Goal: Task Accomplishment & Management: Use online tool/utility

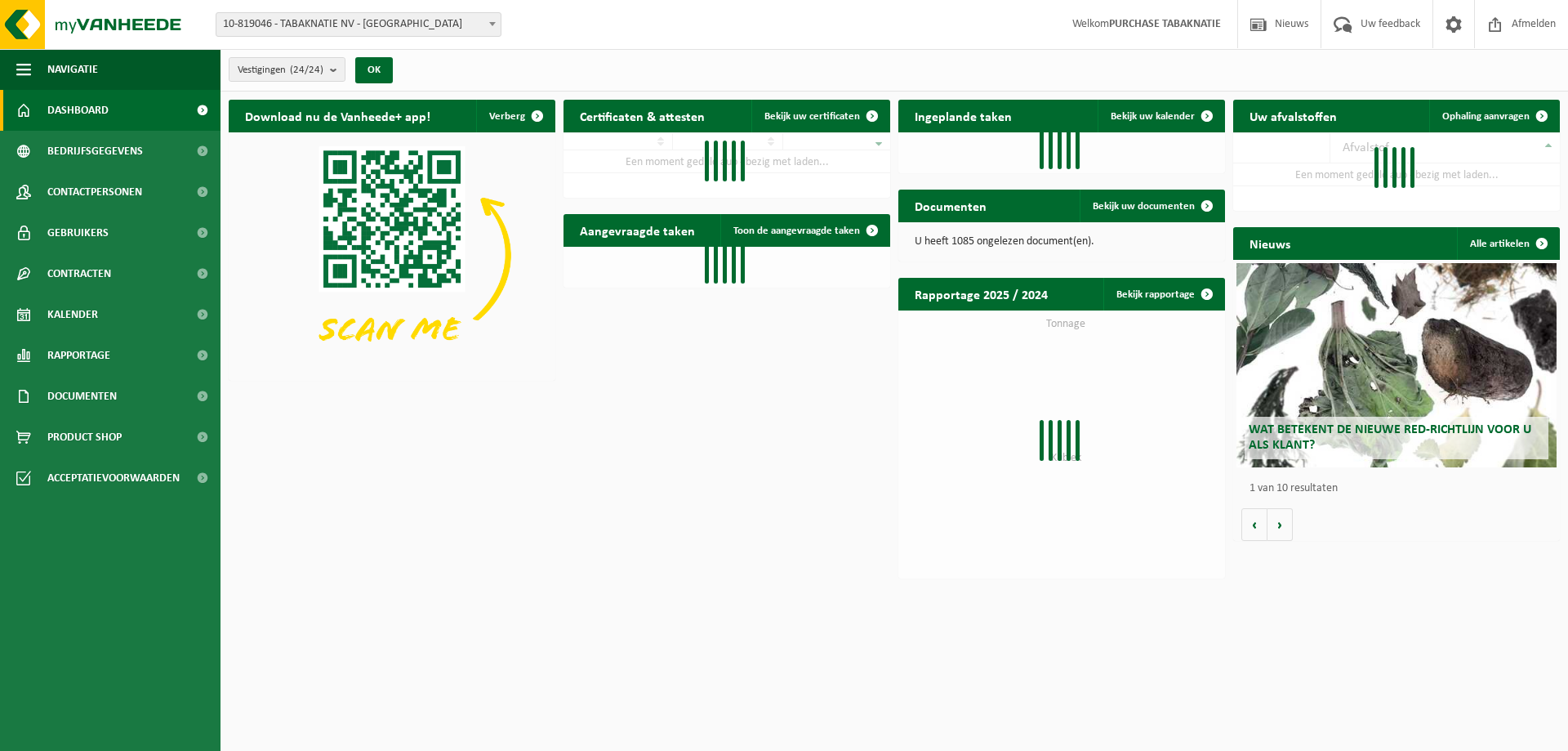
click at [336, 24] on span "10-819046 - TABAKNATIE NV - [GEOGRAPHIC_DATA]" at bounding box center [358, 24] width 284 height 23
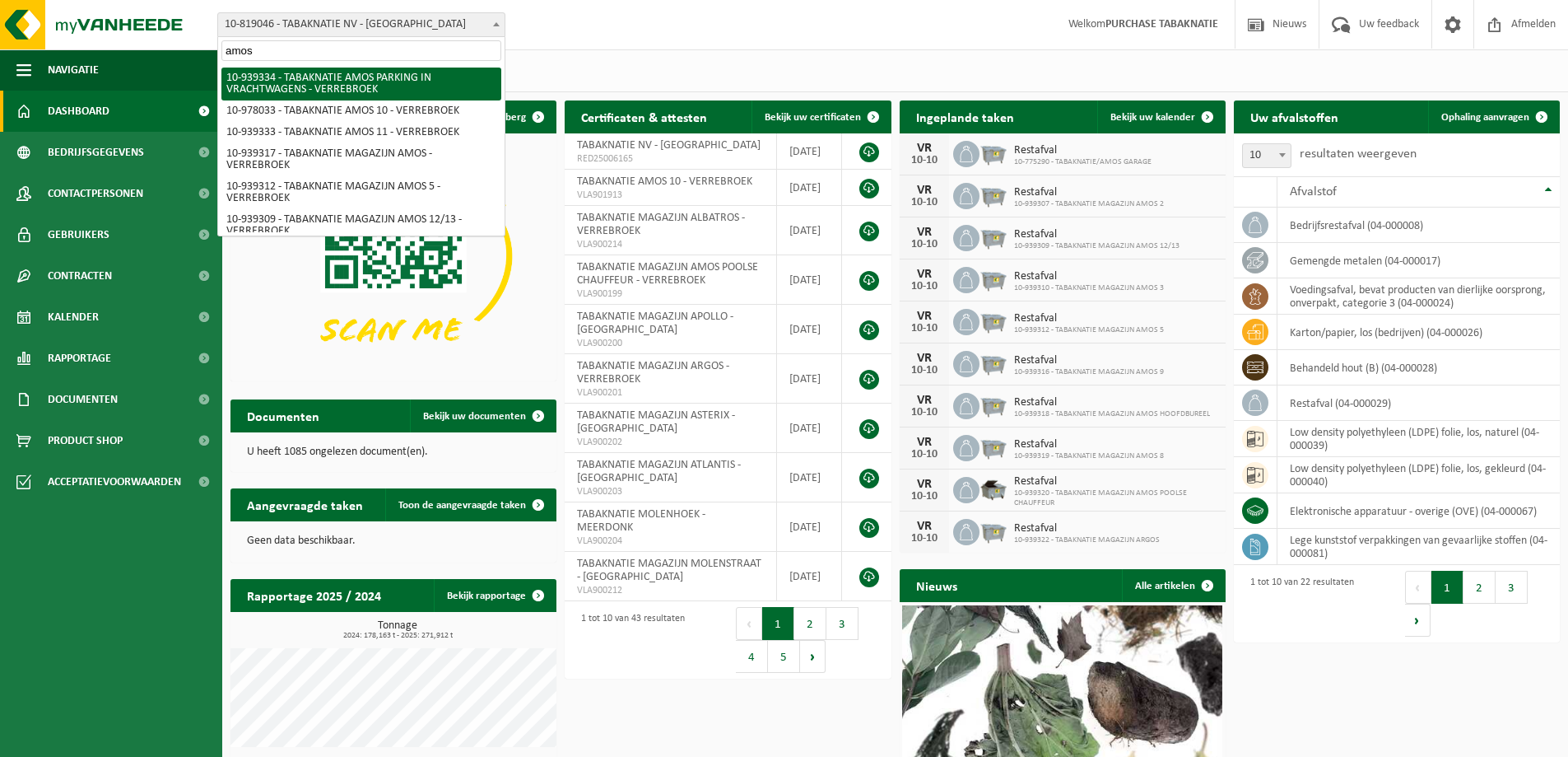
type input "amos 8"
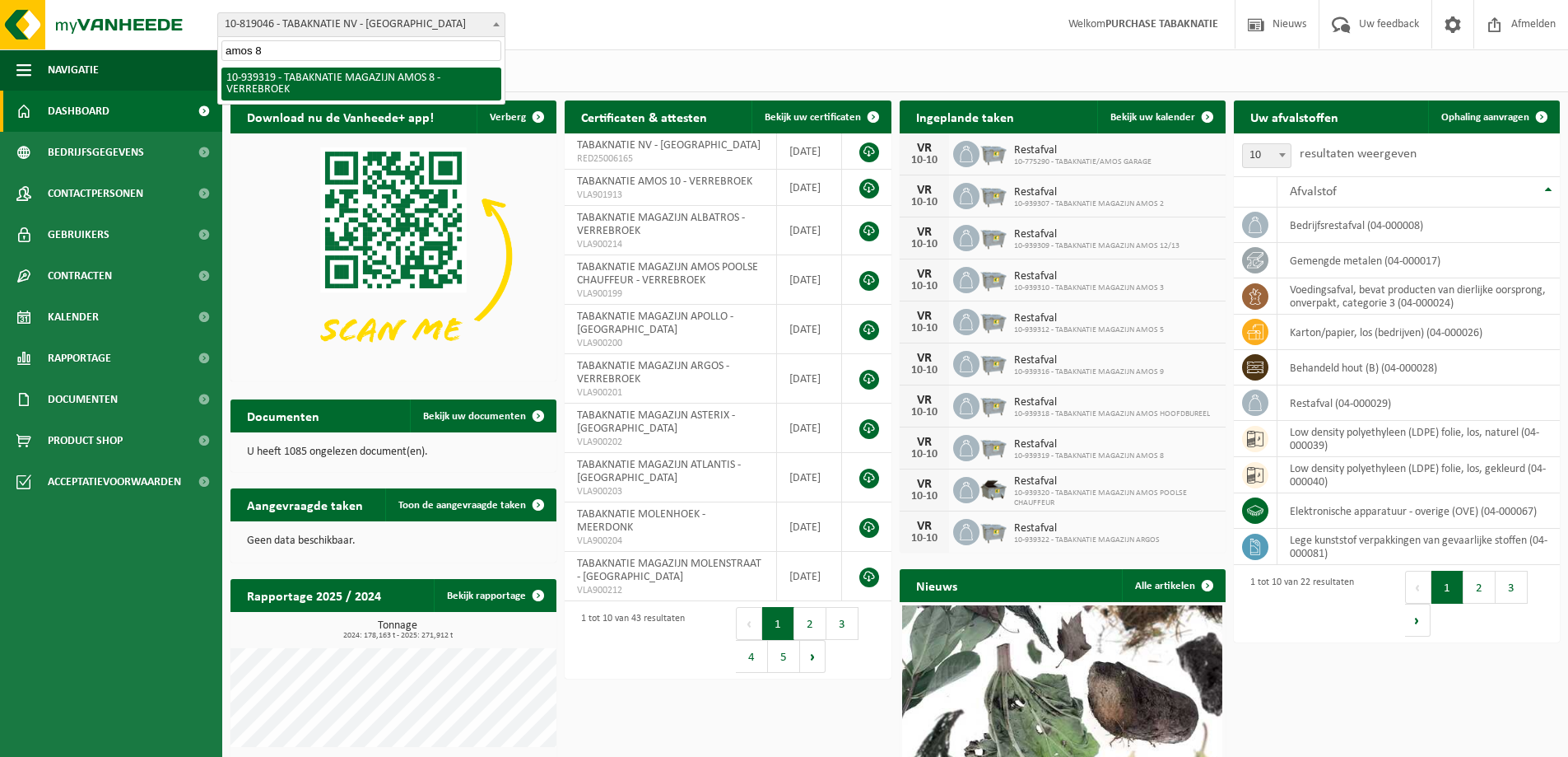
select select "138346"
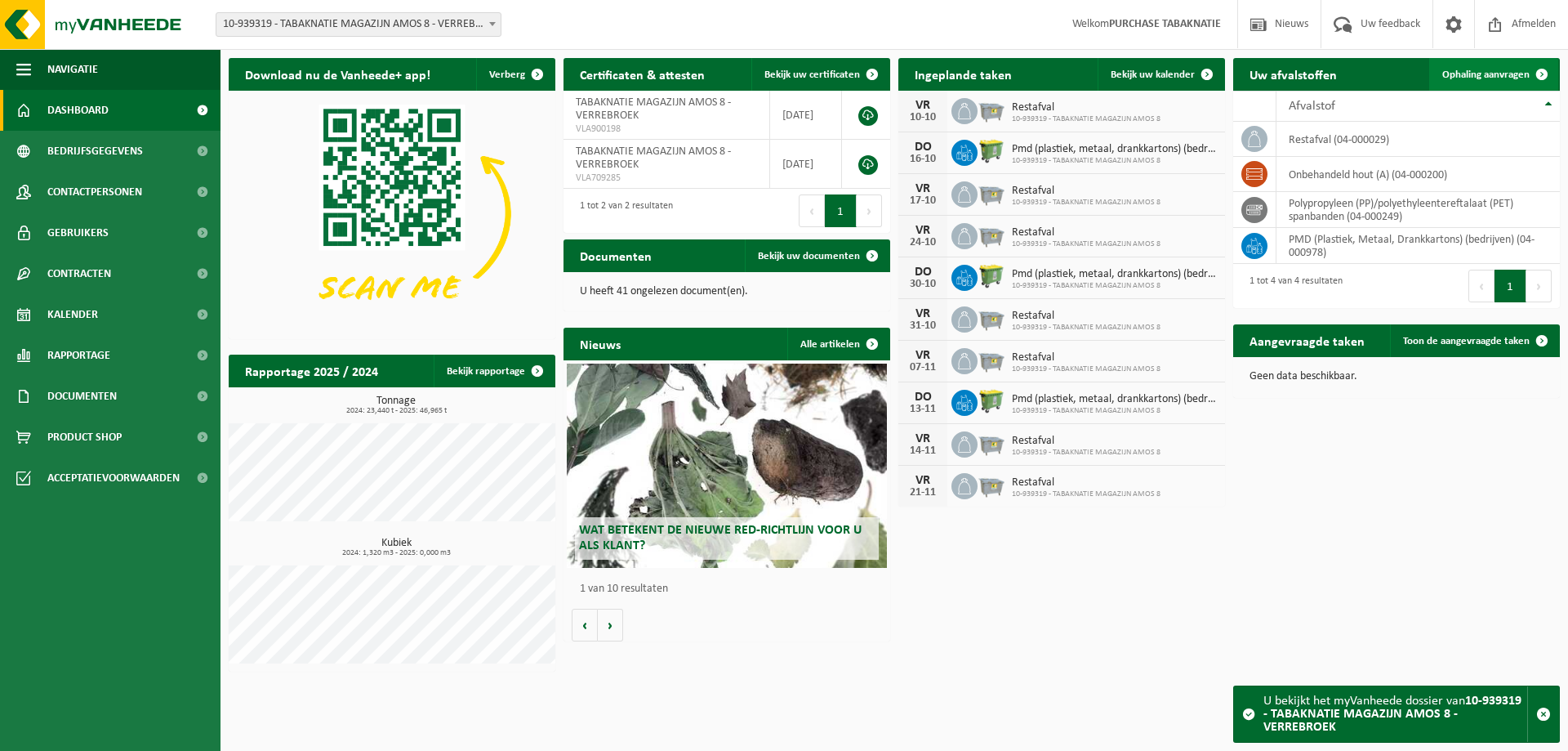
click at [1543, 71] on span at bounding box center [1542, 74] width 33 height 33
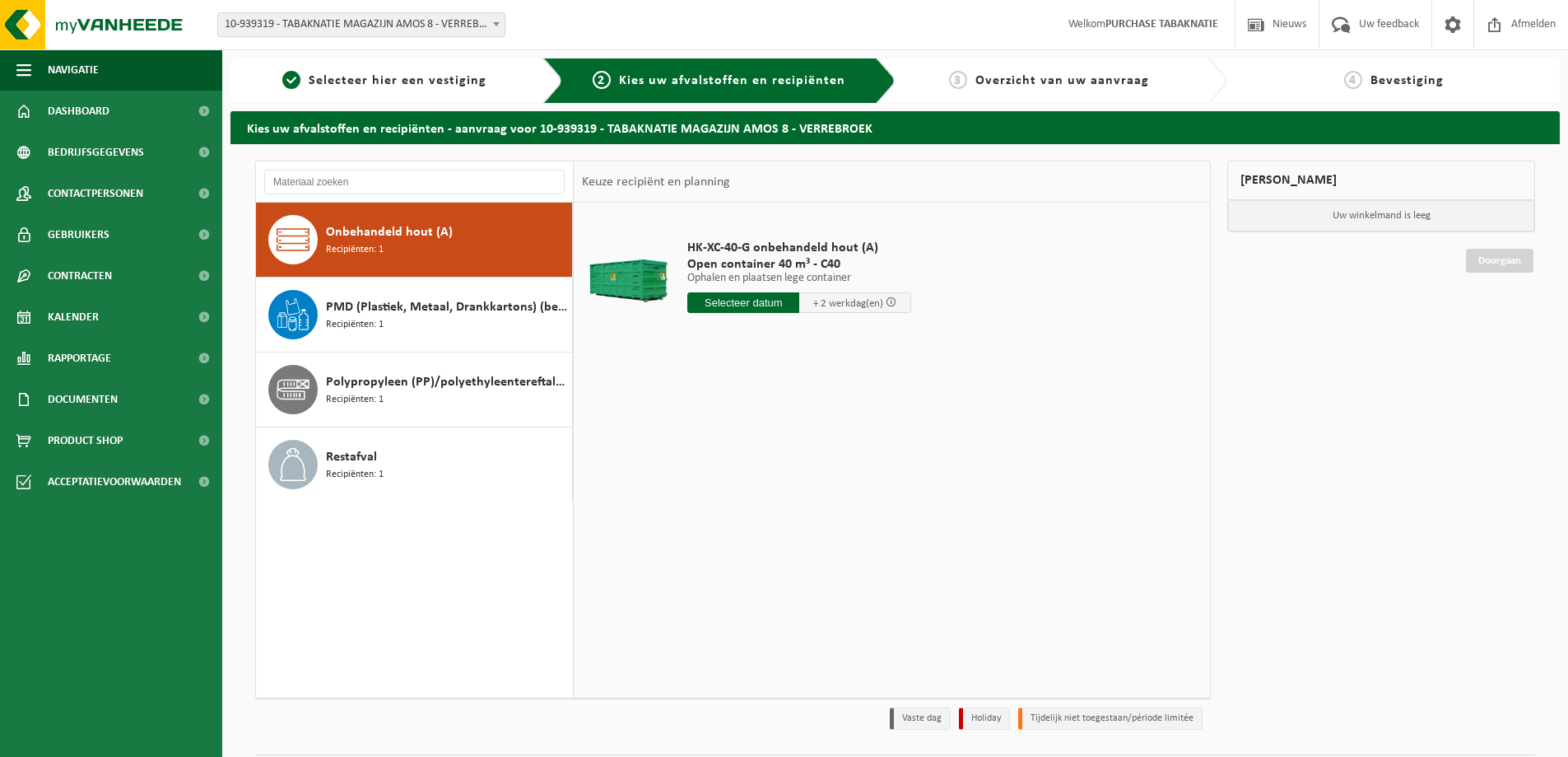
click at [725, 302] on input "text" at bounding box center [743, 302] width 112 height 21
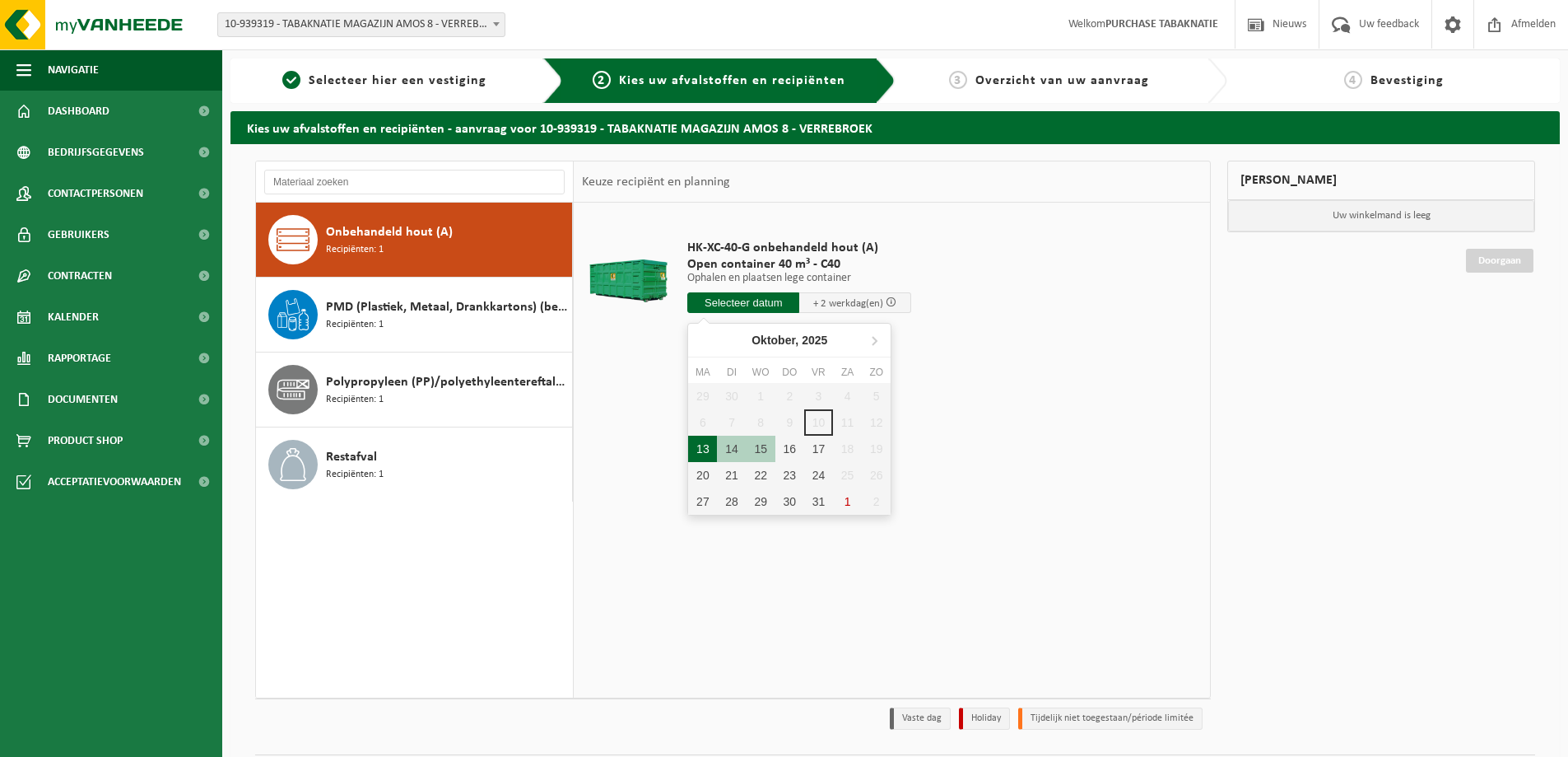
click at [712, 446] on div "13" at bounding box center [703, 449] width 29 height 26
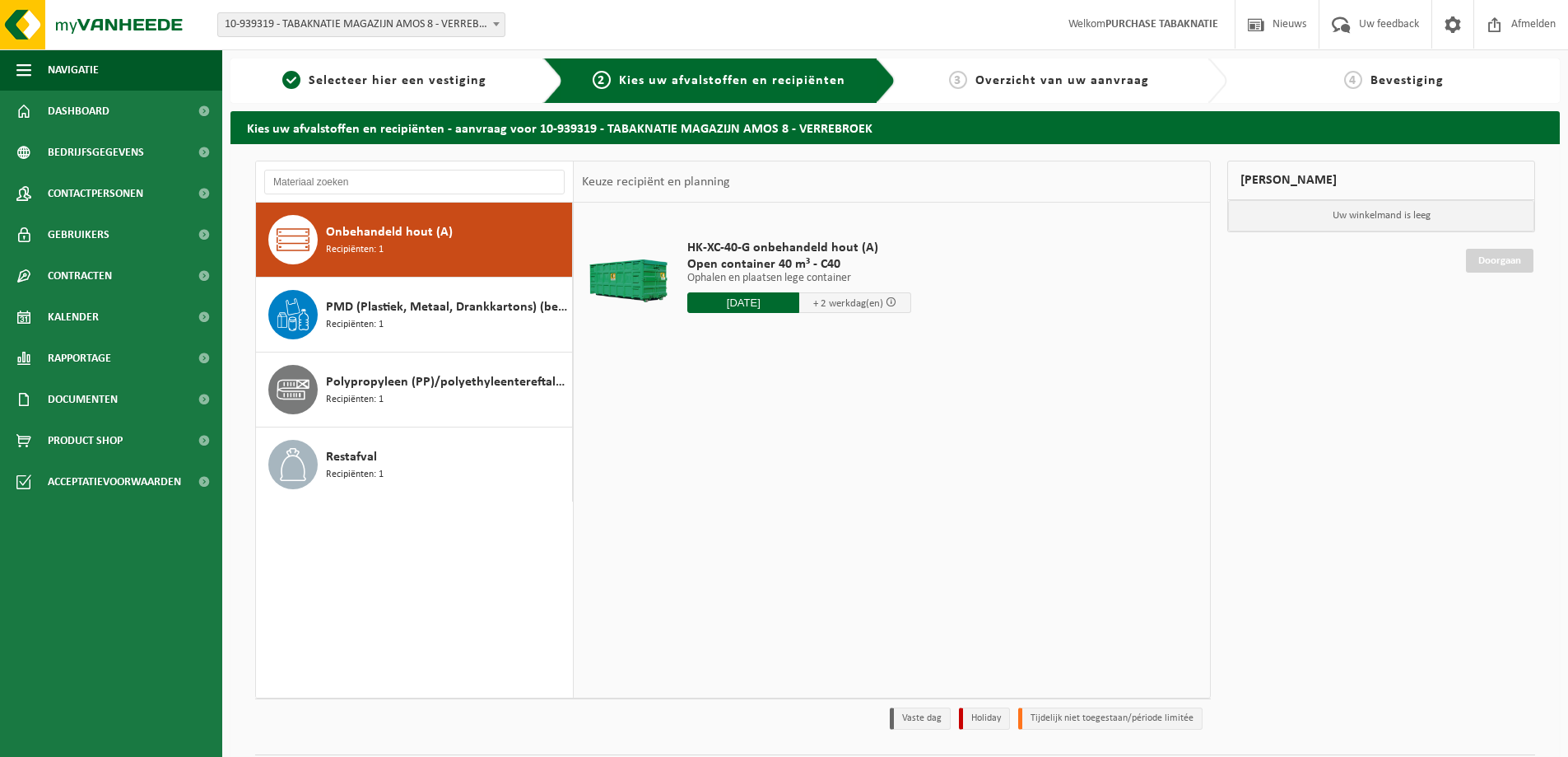
type input "Van 2025-10-13"
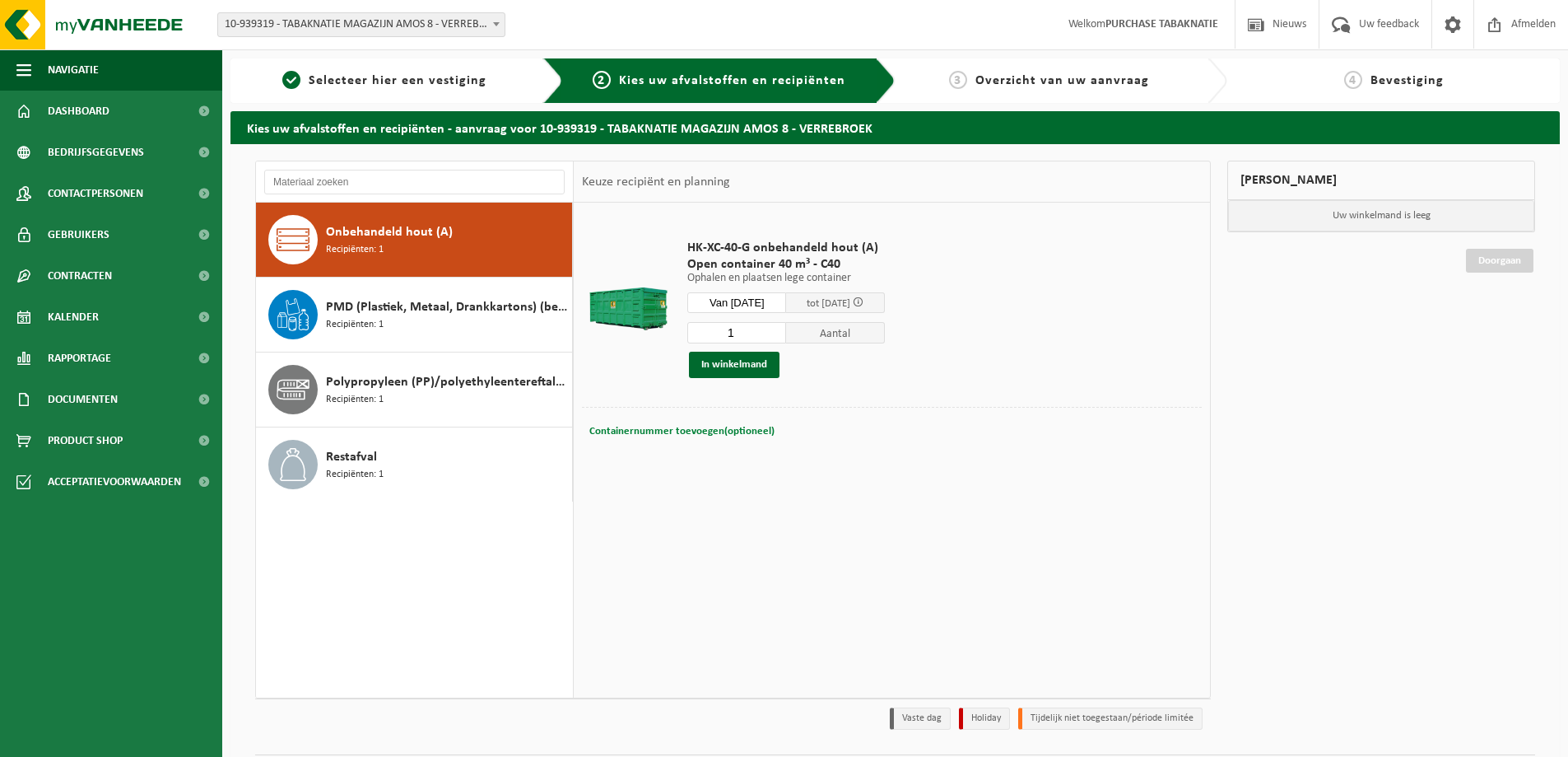
click at [717, 431] on span "Containernummer toevoegen(optioneel)" at bounding box center [682, 431] width 185 height 11
type input "C40-306"
click at [753, 366] on button "In winkelmand" at bounding box center [734, 365] width 91 height 26
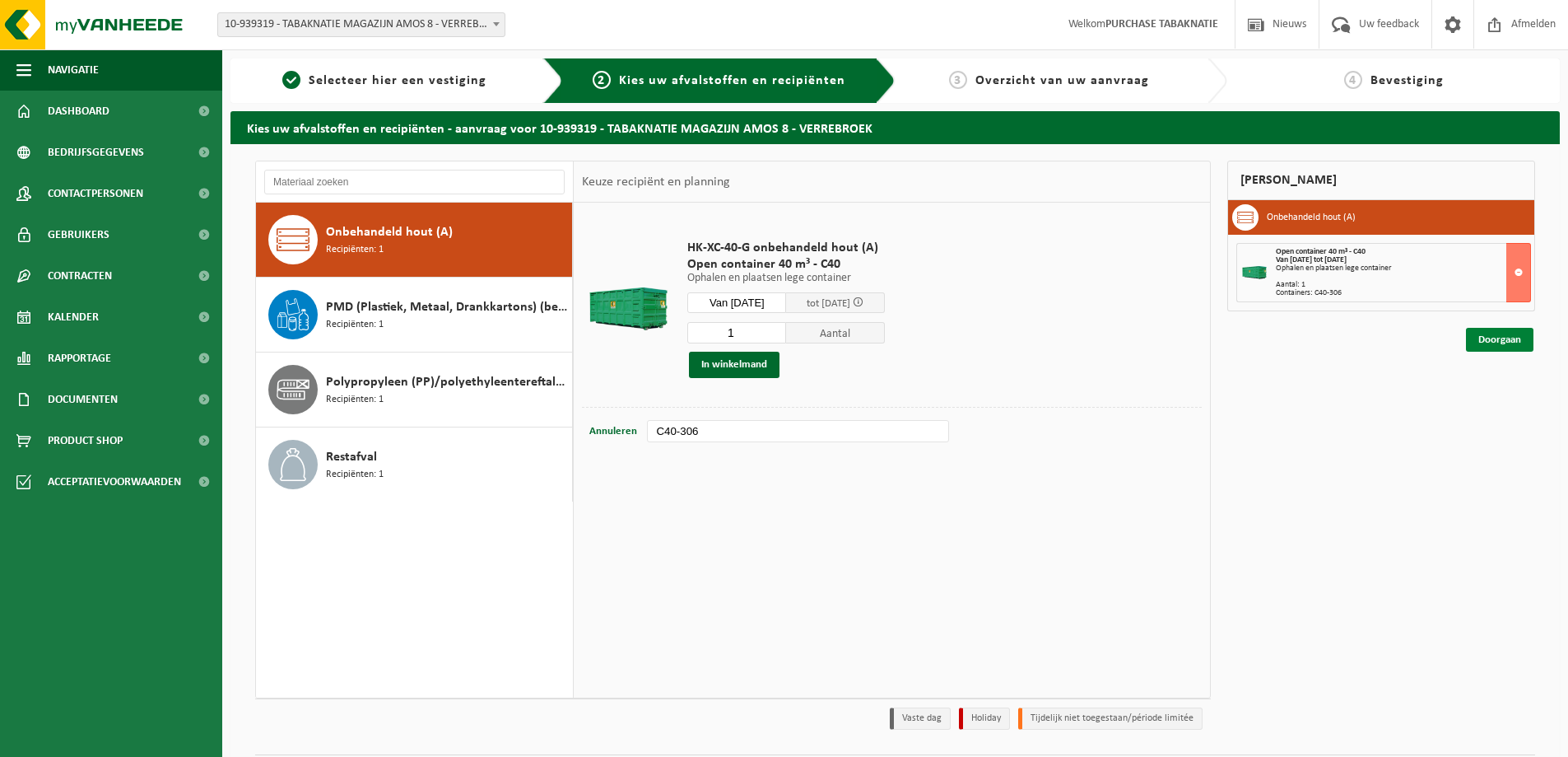
click at [1495, 348] on link "Doorgaan" at bounding box center [1499, 340] width 67 height 24
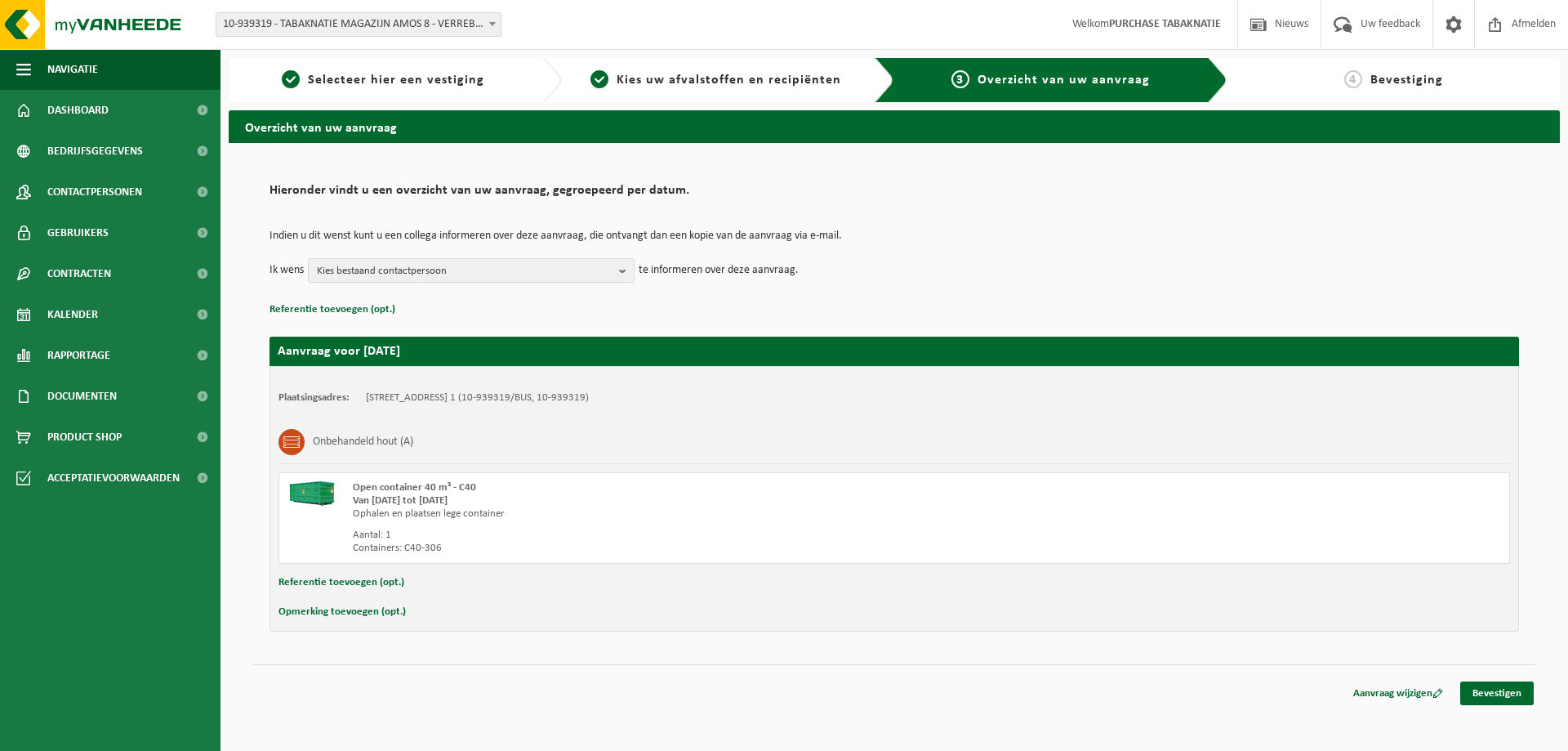
click at [361, 583] on button "Referentie toevoegen (opt.)" at bounding box center [342, 582] width 125 height 21
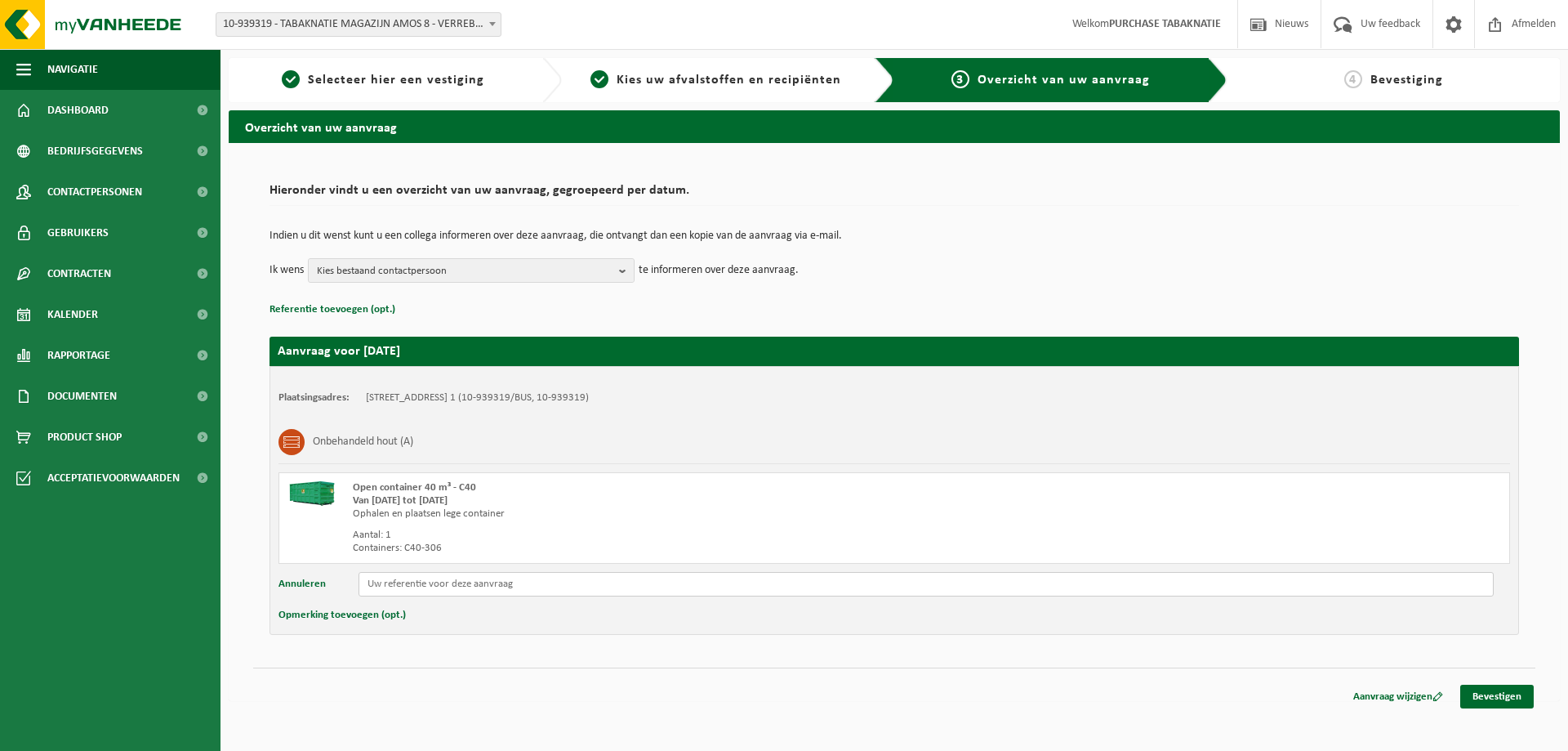
click at [425, 583] on input "text" at bounding box center [926, 584] width 1136 height 25
paste input "PO 25-0001098"
type input "PO 25-0001098"
click at [1504, 704] on link "Bevestigen" at bounding box center [1497, 697] width 74 height 24
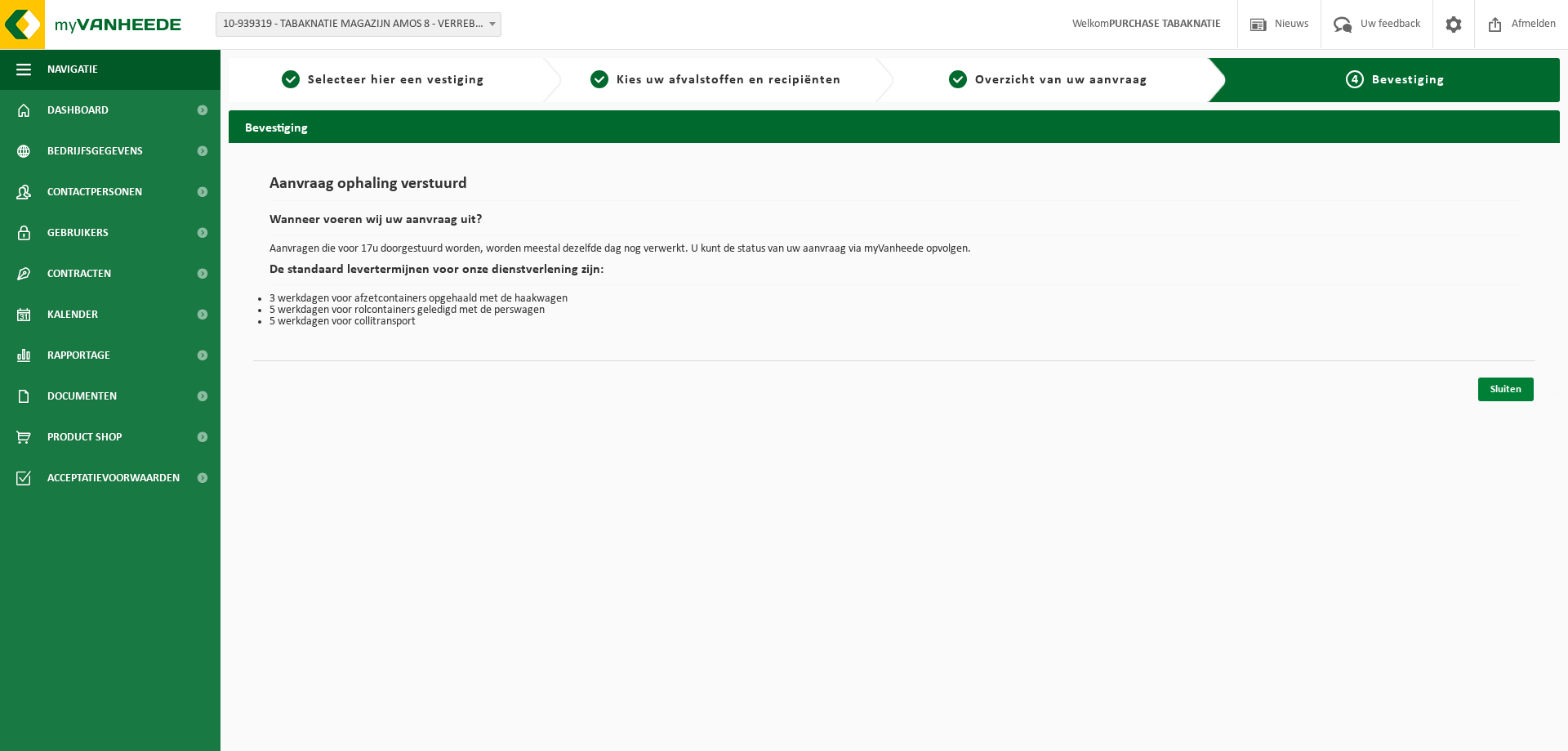
click at [1506, 391] on link "Sluiten" at bounding box center [1506, 389] width 56 height 24
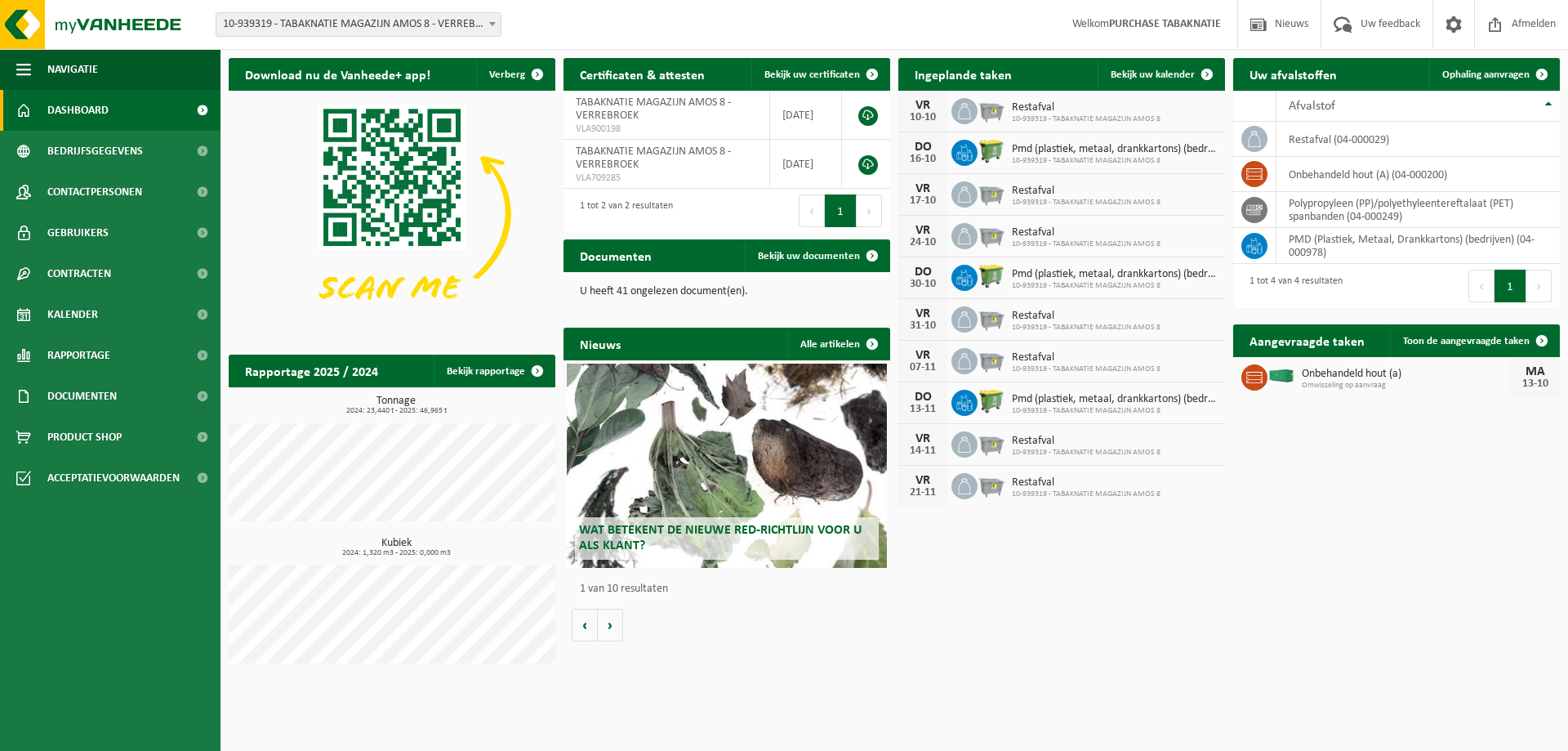
click at [277, 17] on span "10-939319 - TABAKNATIE MAGAZIJN AMOS 8 - VERREBROEK" at bounding box center [358, 24] width 284 height 23
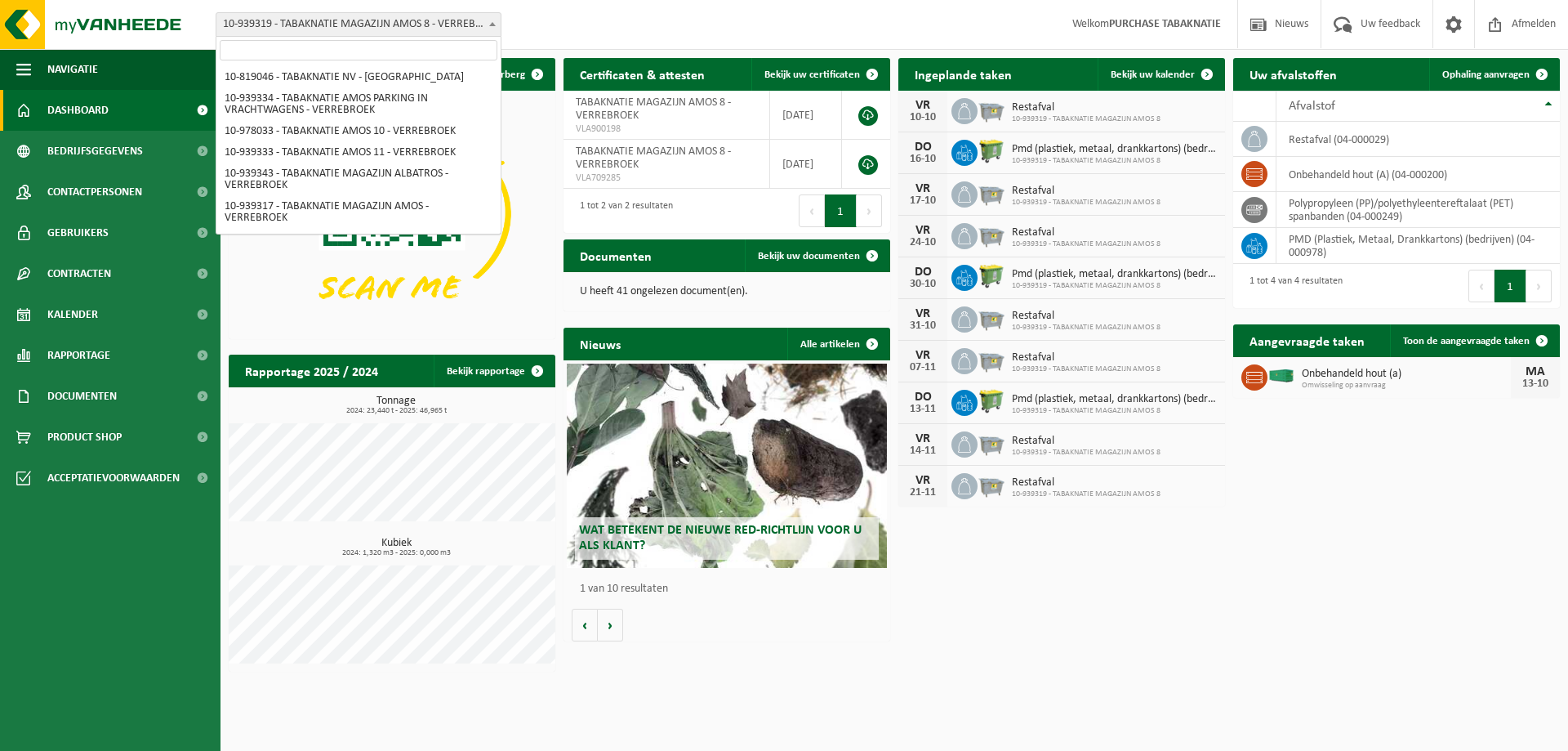
scroll to position [259, 0]
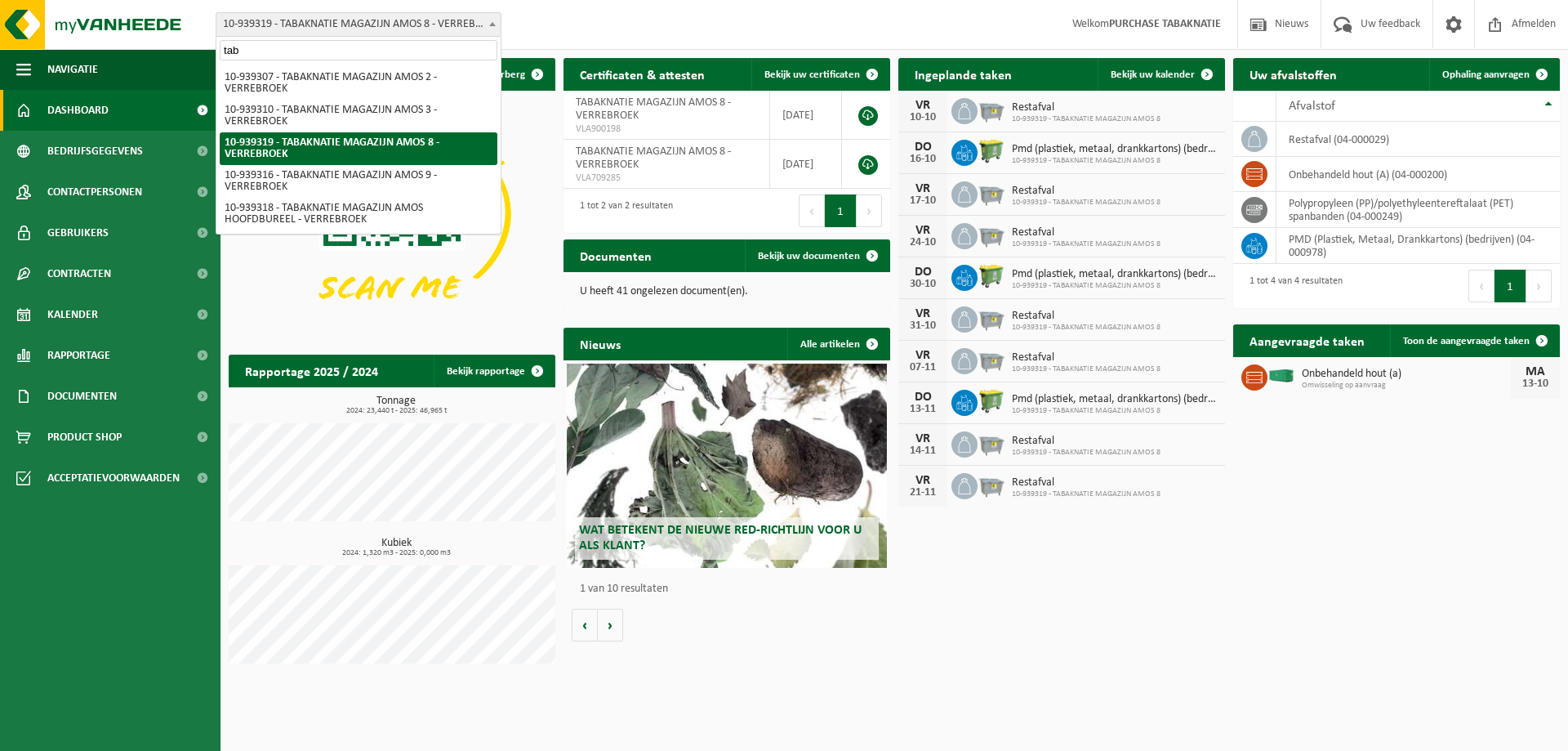
type input "taba"
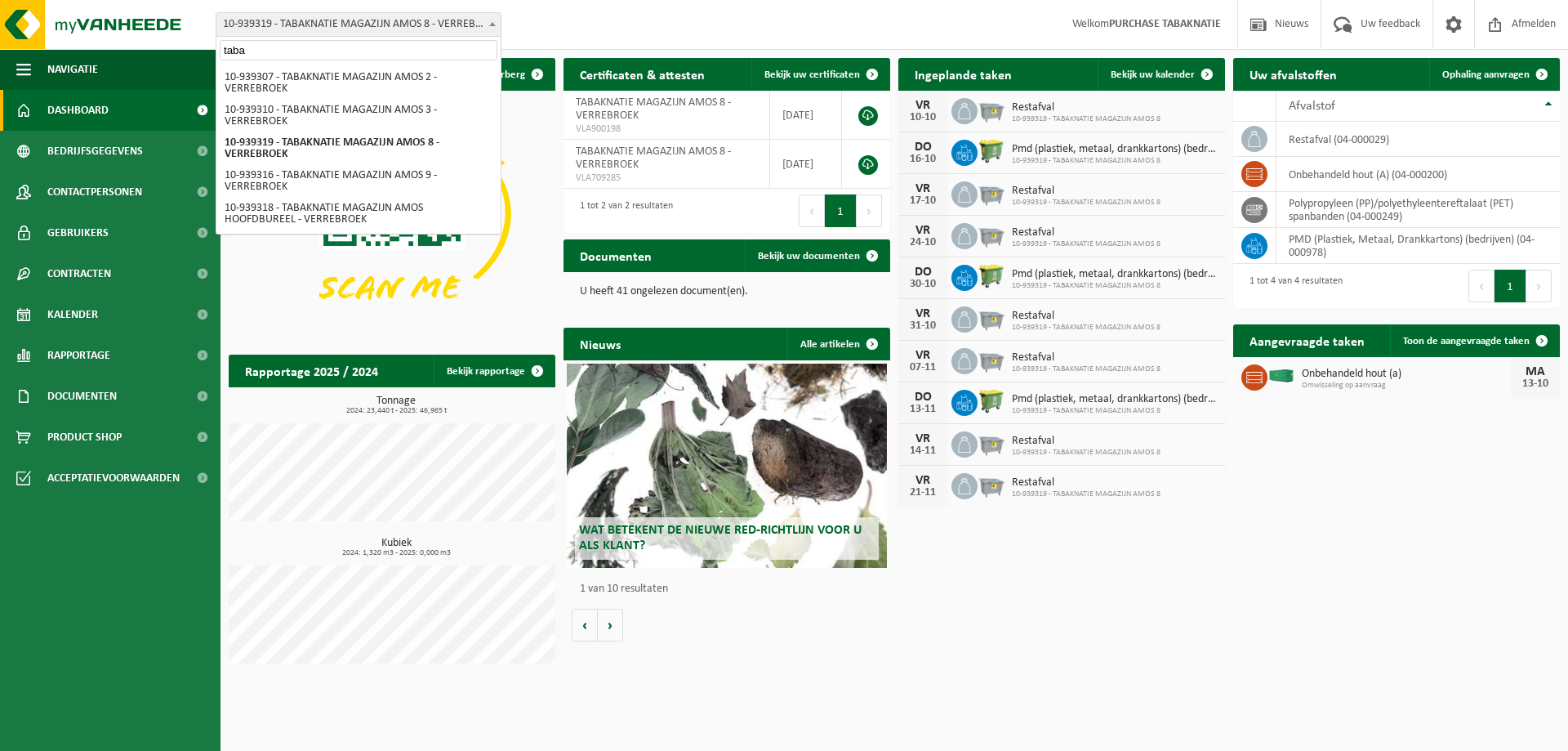
scroll to position [0, 0]
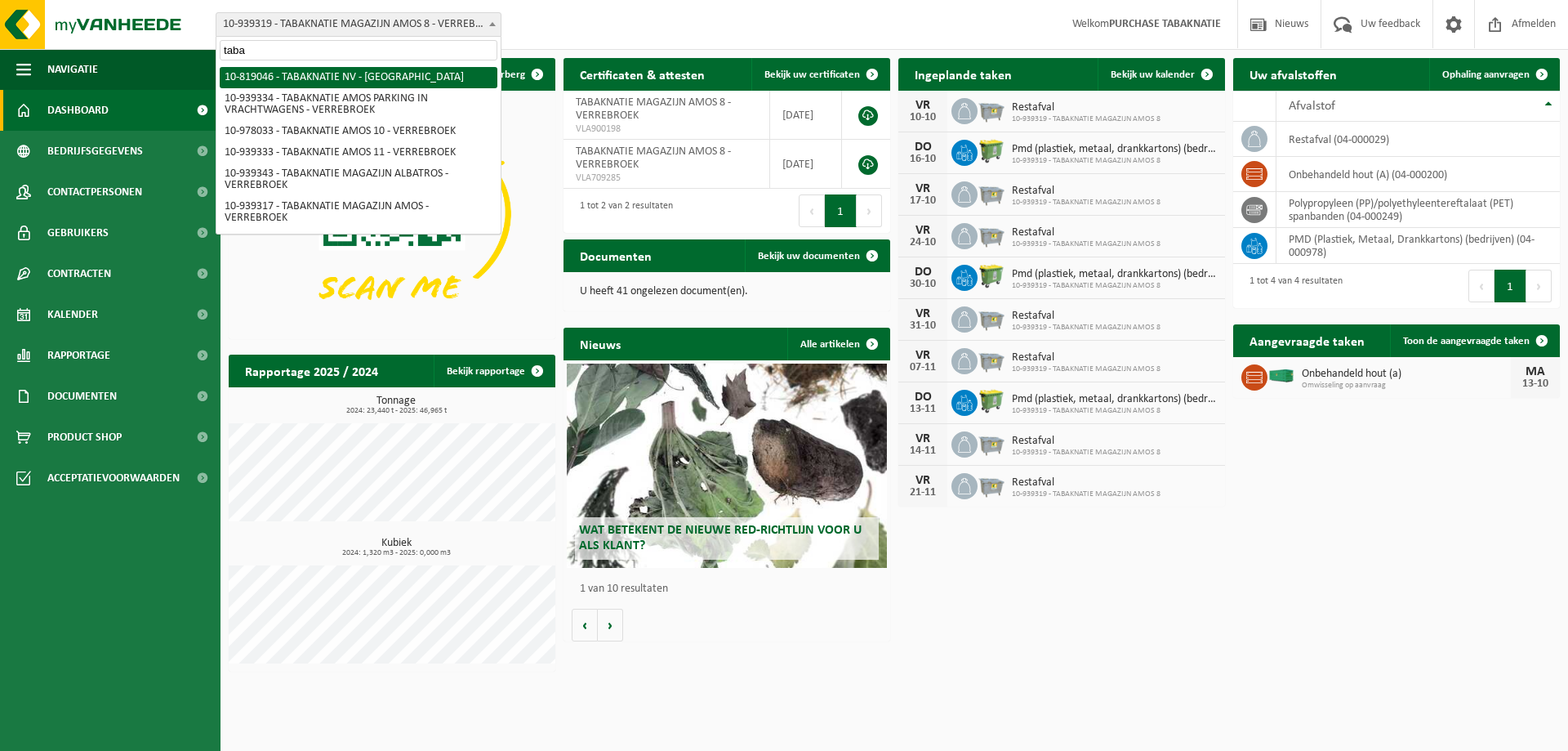
select select "138232"
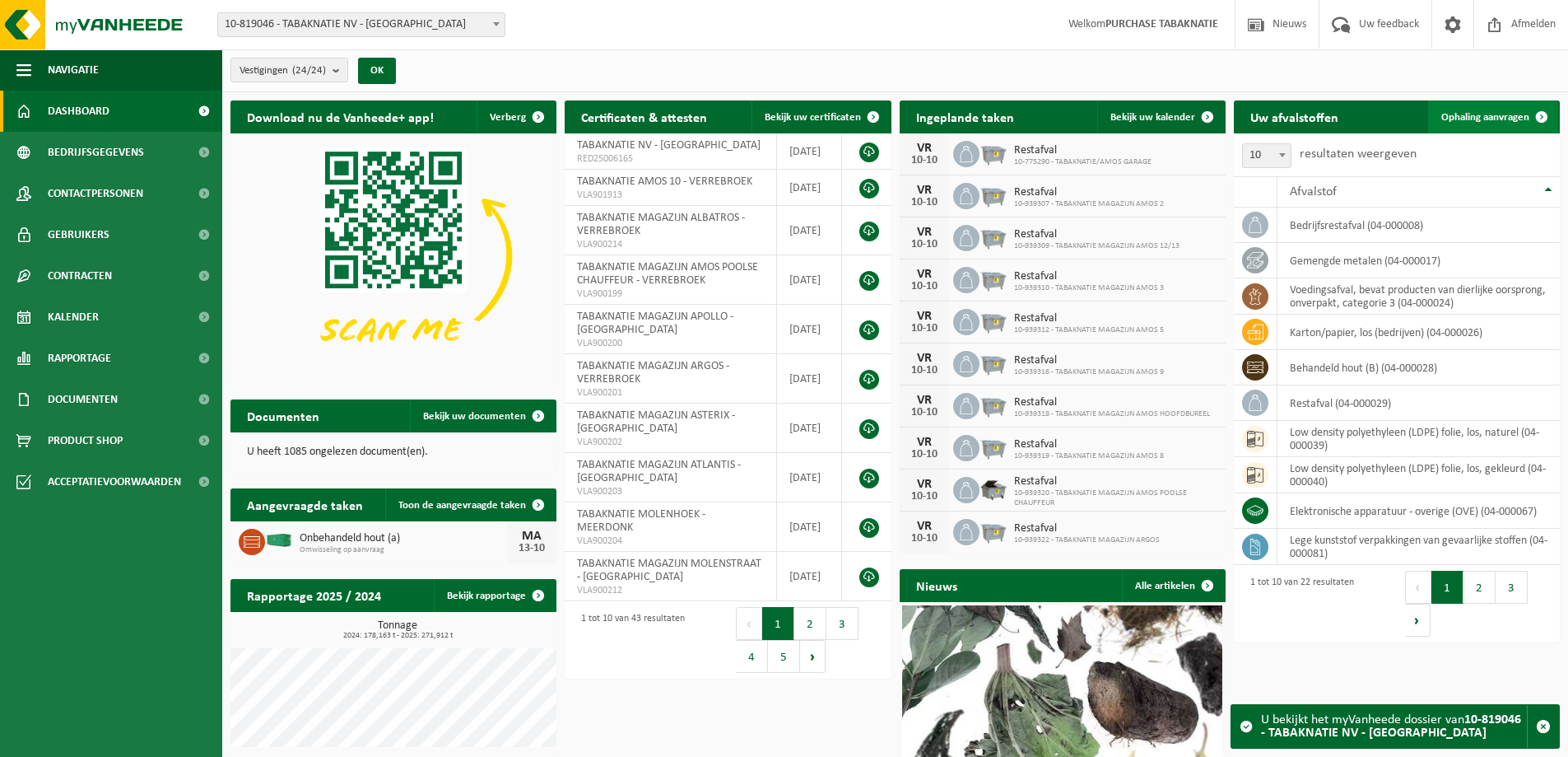
click at [1501, 117] on span "Ophaling aanvragen" at bounding box center [1485, 117] width 88 height 11
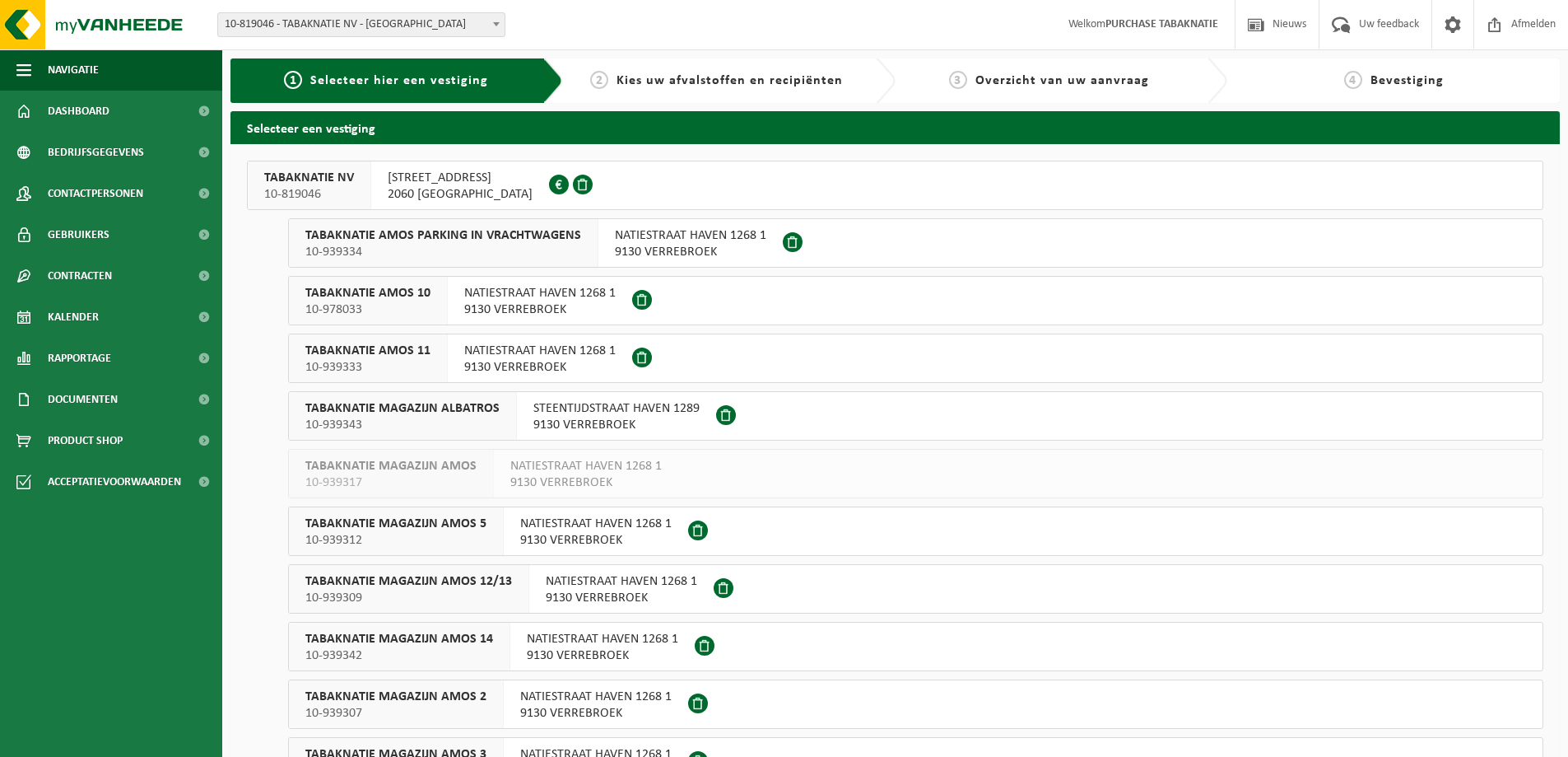
drag, startPoint x: 737, startPoint y: 85, endPoint x: 694, endPoint y: 81, distance: 43.2
click at [737, 85] on span "Kies uw afvalstoffen en recipiënten" at bounding box center [729, 80] width 226 height 13
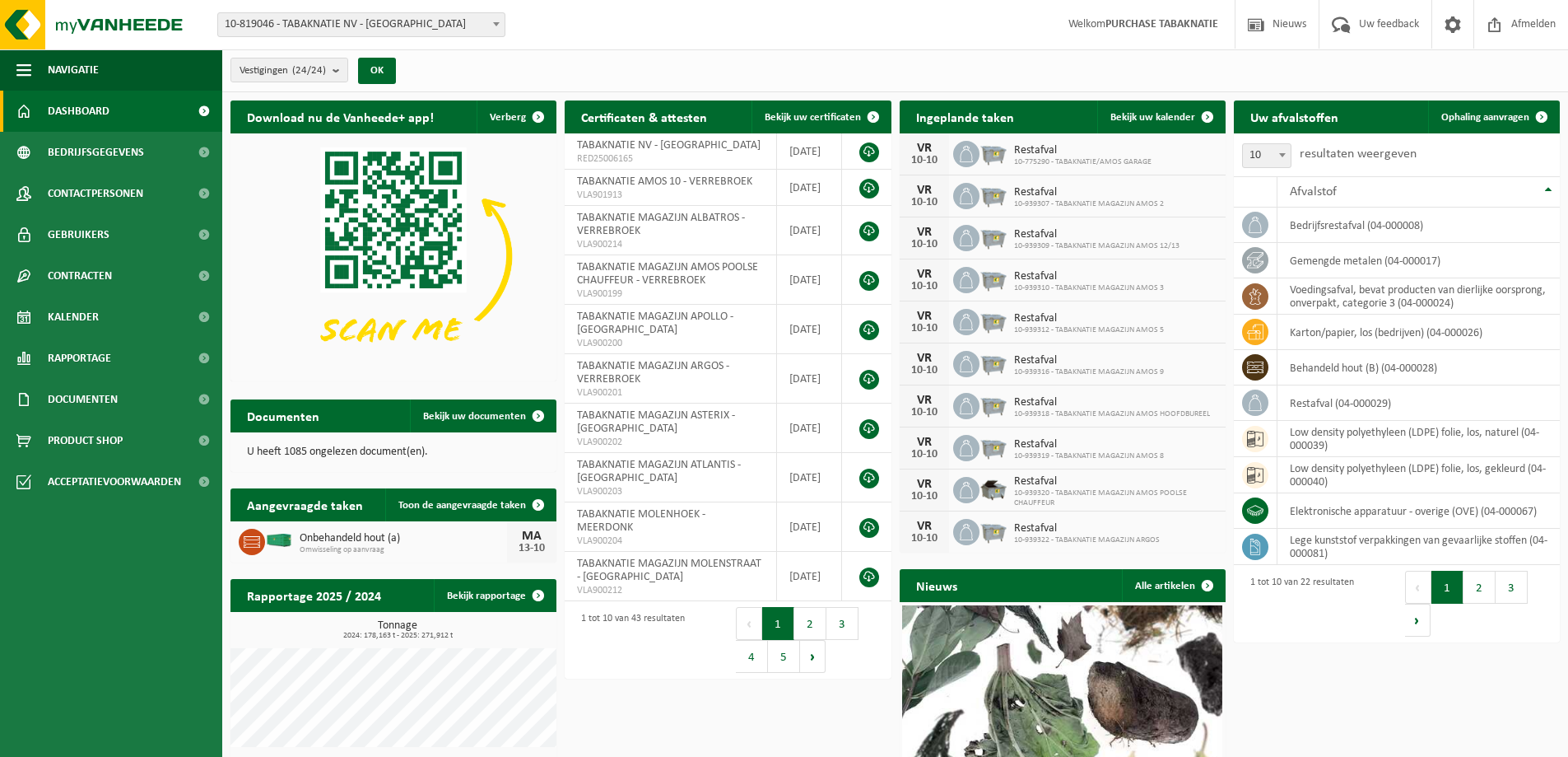
click at [1278, 150] on span at bounding box center [1282, 155] width 16 height 21
select select "100"
